Goal: Transaction & Acquisition: Purchase product/service

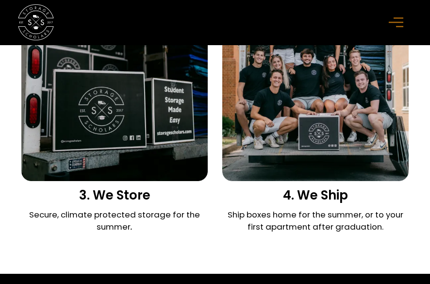
scroll to position [1359, 0]
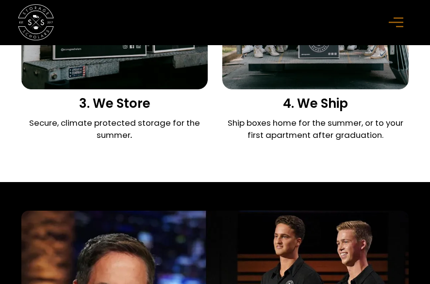
click at [400, 20] on icon "menu" at bounding box center [396, 22] width 15 height 11
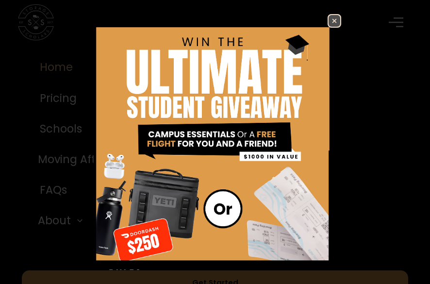
click at [329, 22] on img at bounding box center [335, 21] width 12 height 12
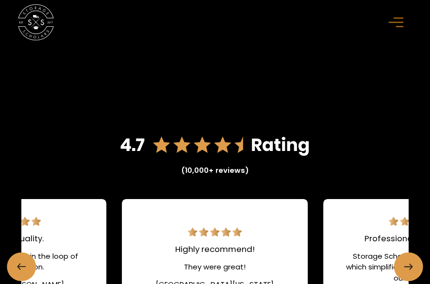
scroll to position [2184, 0]
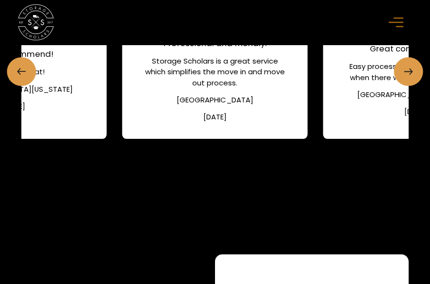
click at [214, 105] on div "[GEOGRAPHIC_DATA]" at bounding box center [215, 100] width 77 height 11
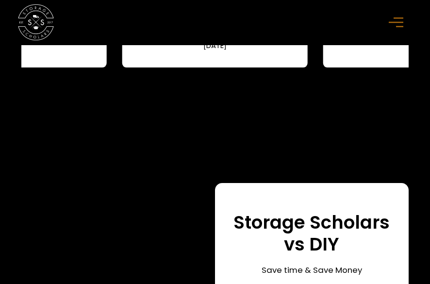
scroll to position [2572, 0]
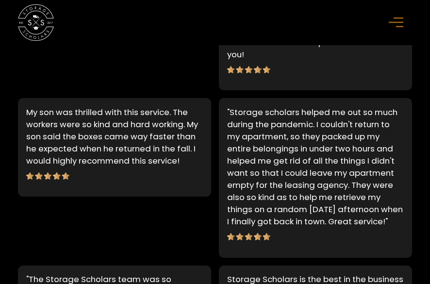
scroll to position [728, 0]
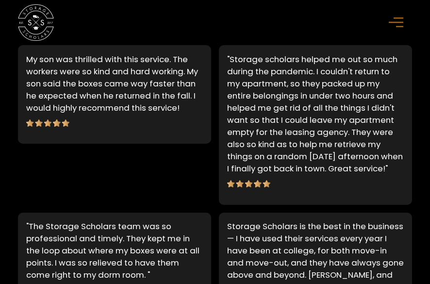
click at [393, 24] on icon "menu" at bounding box center [396, 22] width 15 height 11
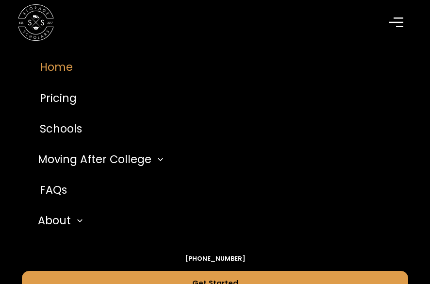
click at [70, 68] on link "Home" at bounding box center [215, 67] width 387 height 31
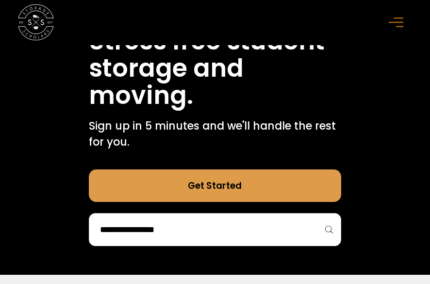
scroll to position [432, 0]
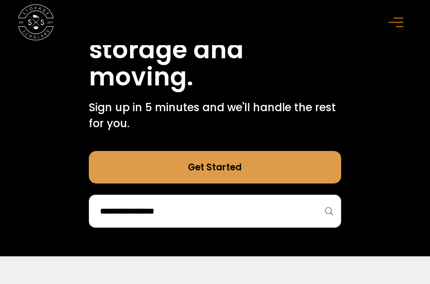
click at [243, 171] on link "Get Started" at bounding box center [215, 167] width 252 height 33
